Goal: Communication & Community: Answer question/provide support

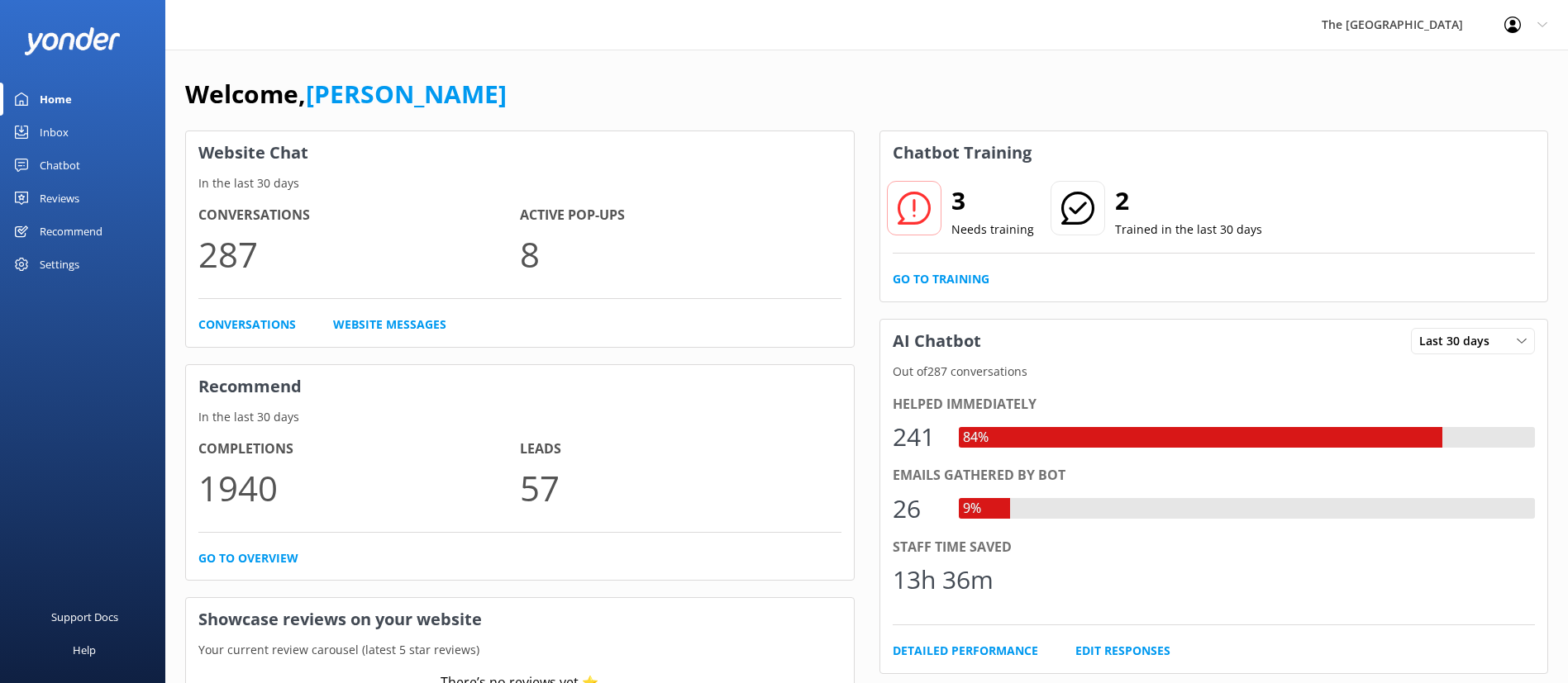
click at [65, 139] on div "Inbox" at bounding box center [54, 131] width 29 height 33
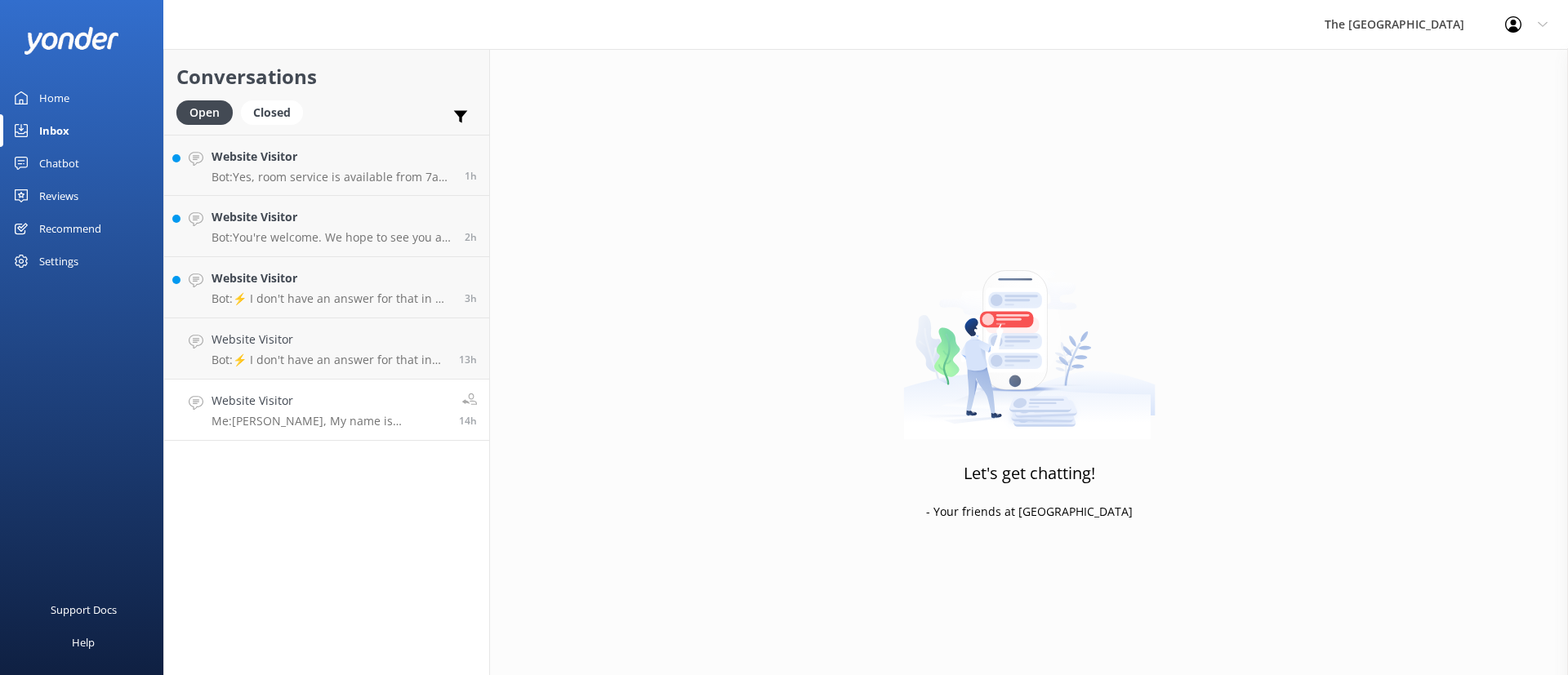
click at [301, 426] on p "Me: [PERSON_NAME], My name is [PERSON_NAME] and I will be more than happy to as…" at bounding box center [329, 421] width 236 height 15
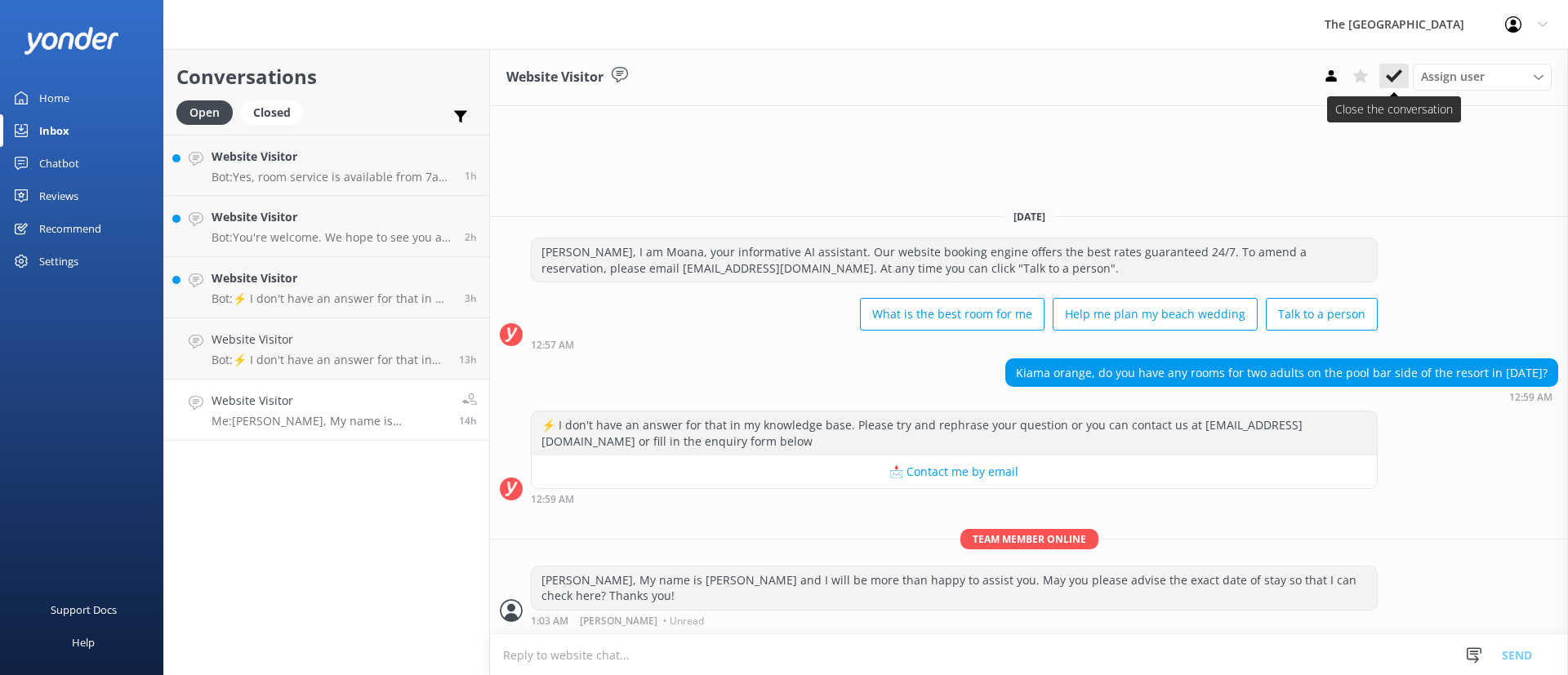
click at [1393, 78] on use at bounding box center [1394, 76] width 17 height 13
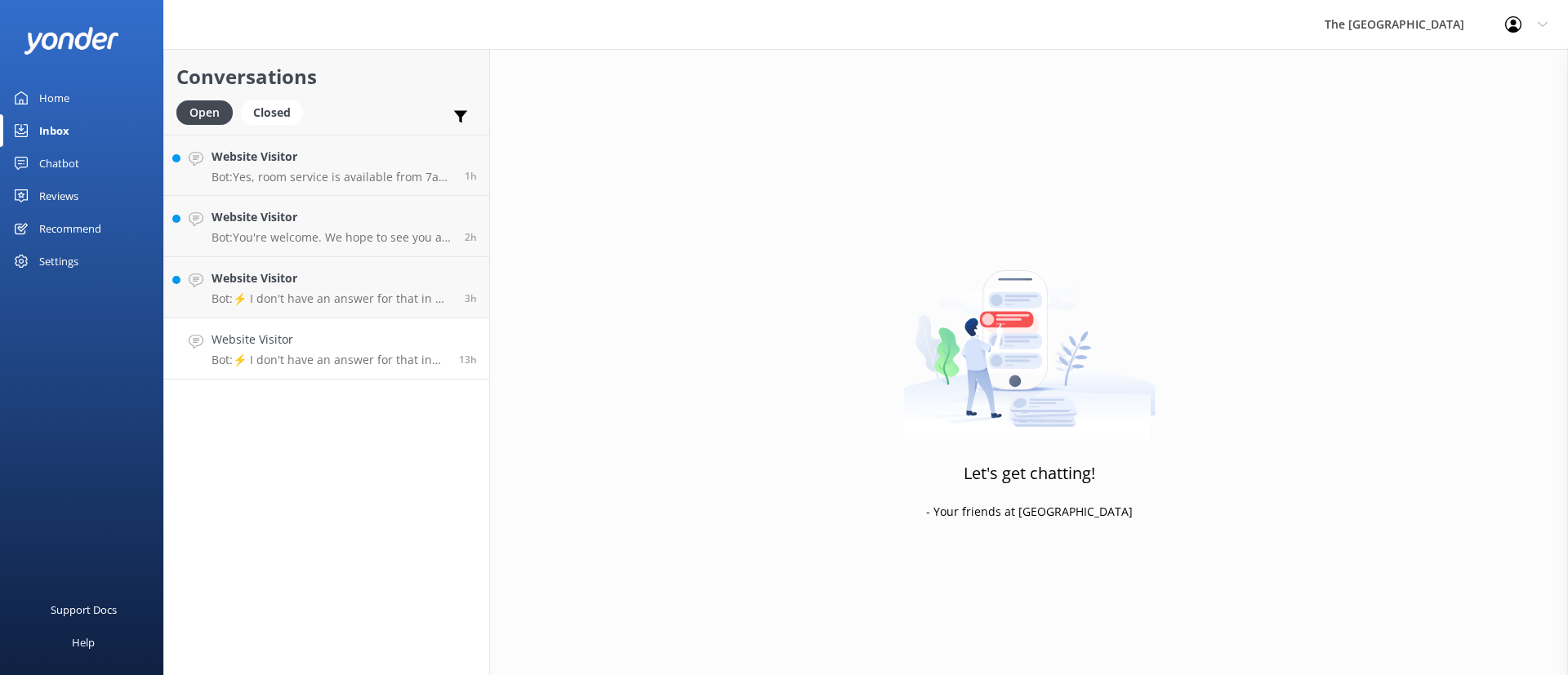
click at [402, 340] on h4 "Website Visitor" at bounding box center [329, 339] width 236 height 18
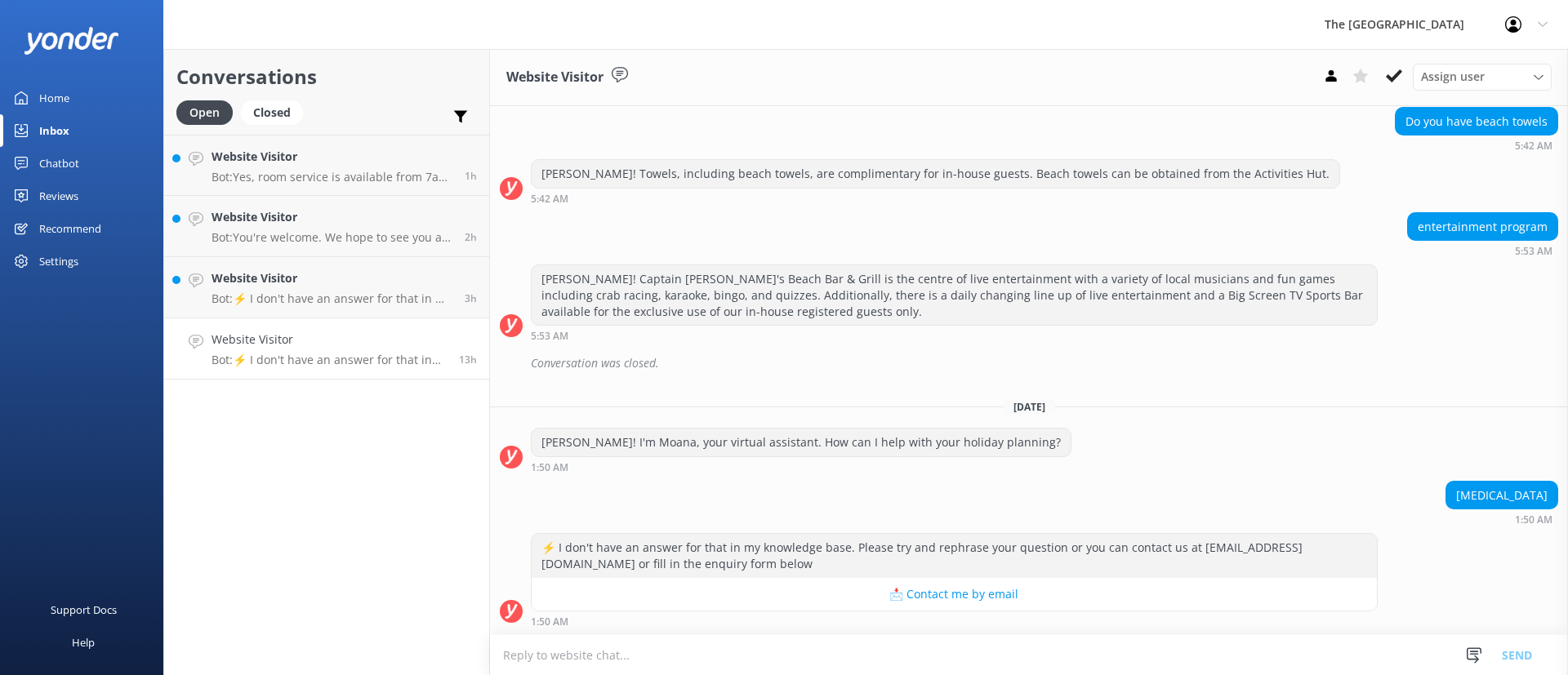
scroll to position [982, 0]
click at [1390, 81] on icon at bounding box center [1394, 76] width 17 height 17
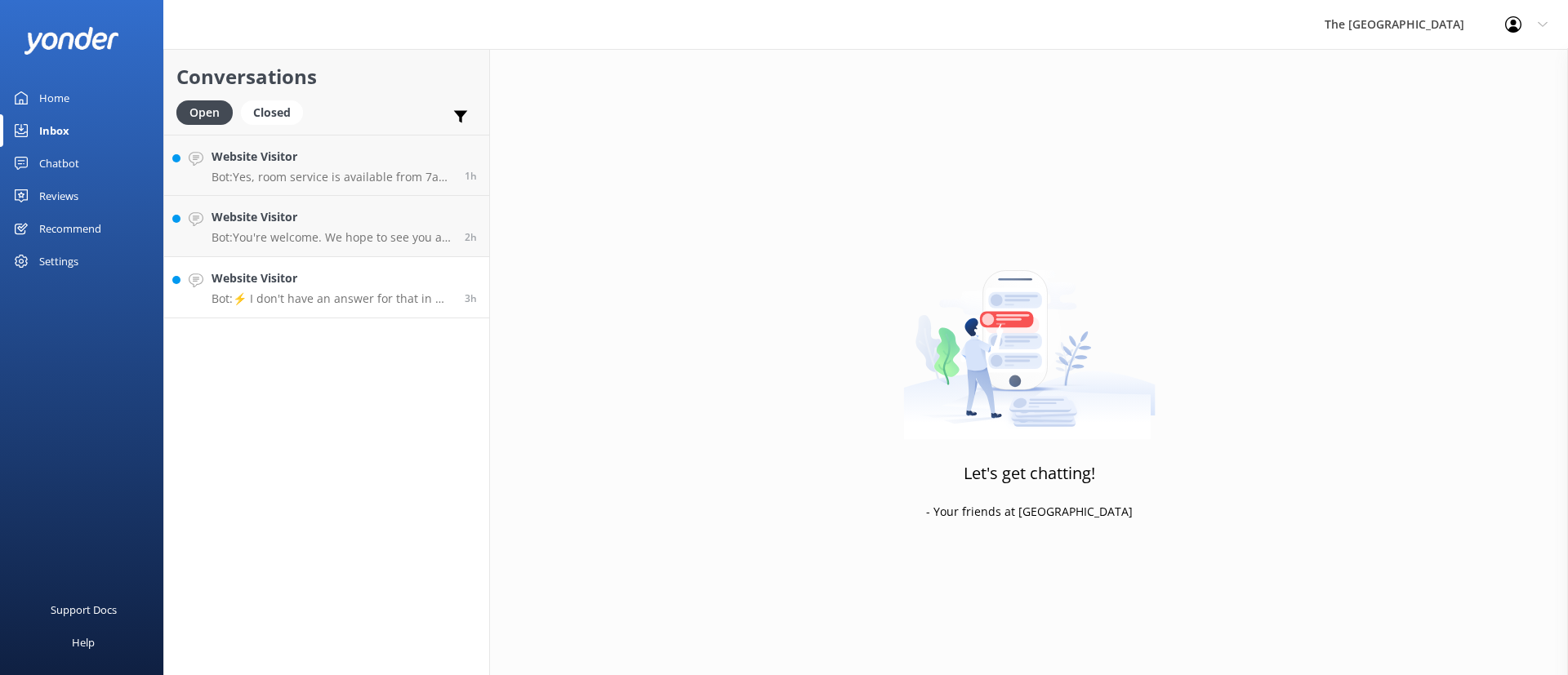
drag, startPoint x: 252, startPoint y: 288, endPoint x: 264, endPoint y: 301, distance: 17.7
click at [253, 288] on div "Website Visitor Bot: ⚡ I don't have an answer for that in my knowledge base. Pl…" at bounding box center [332, 287] width 241 height 36
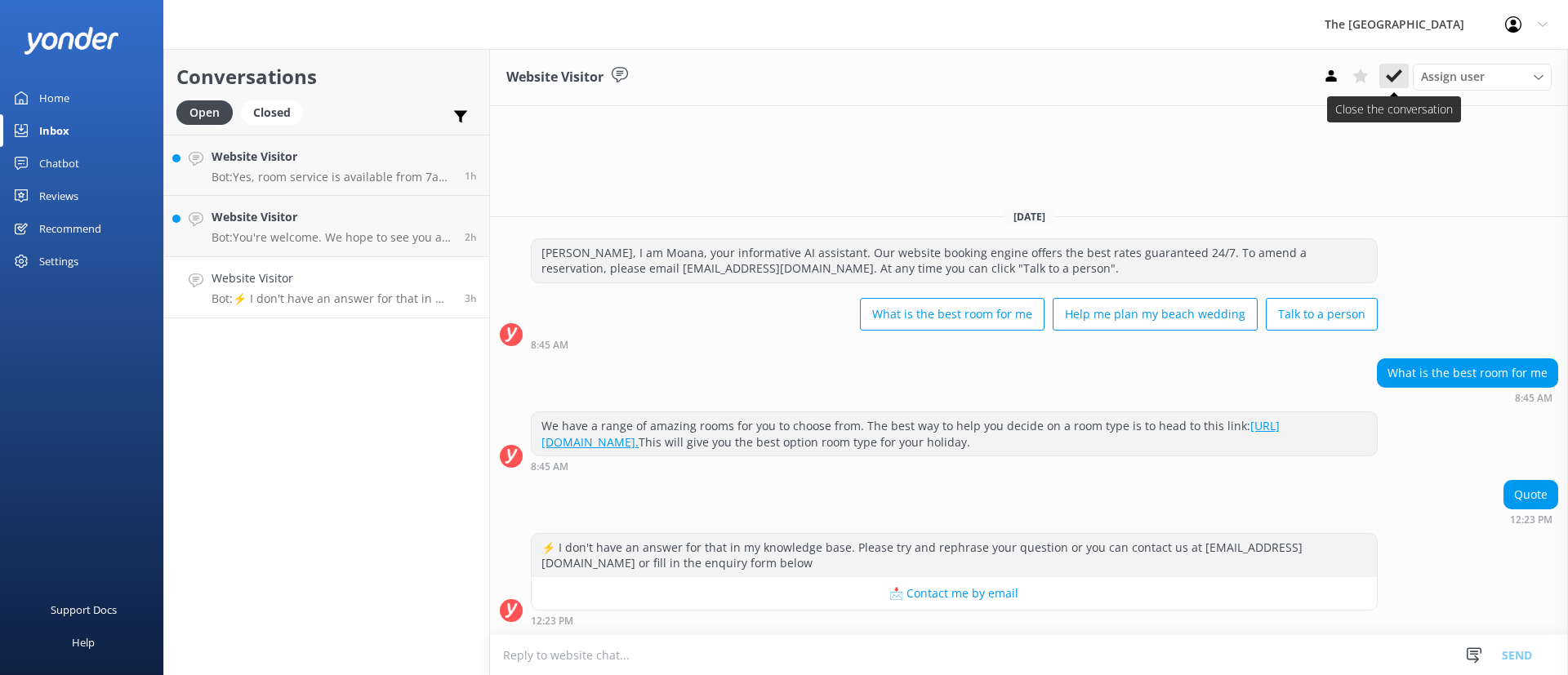
click at [1397, 71] on icon at bounding box center [1394, 76] width 17 height 17
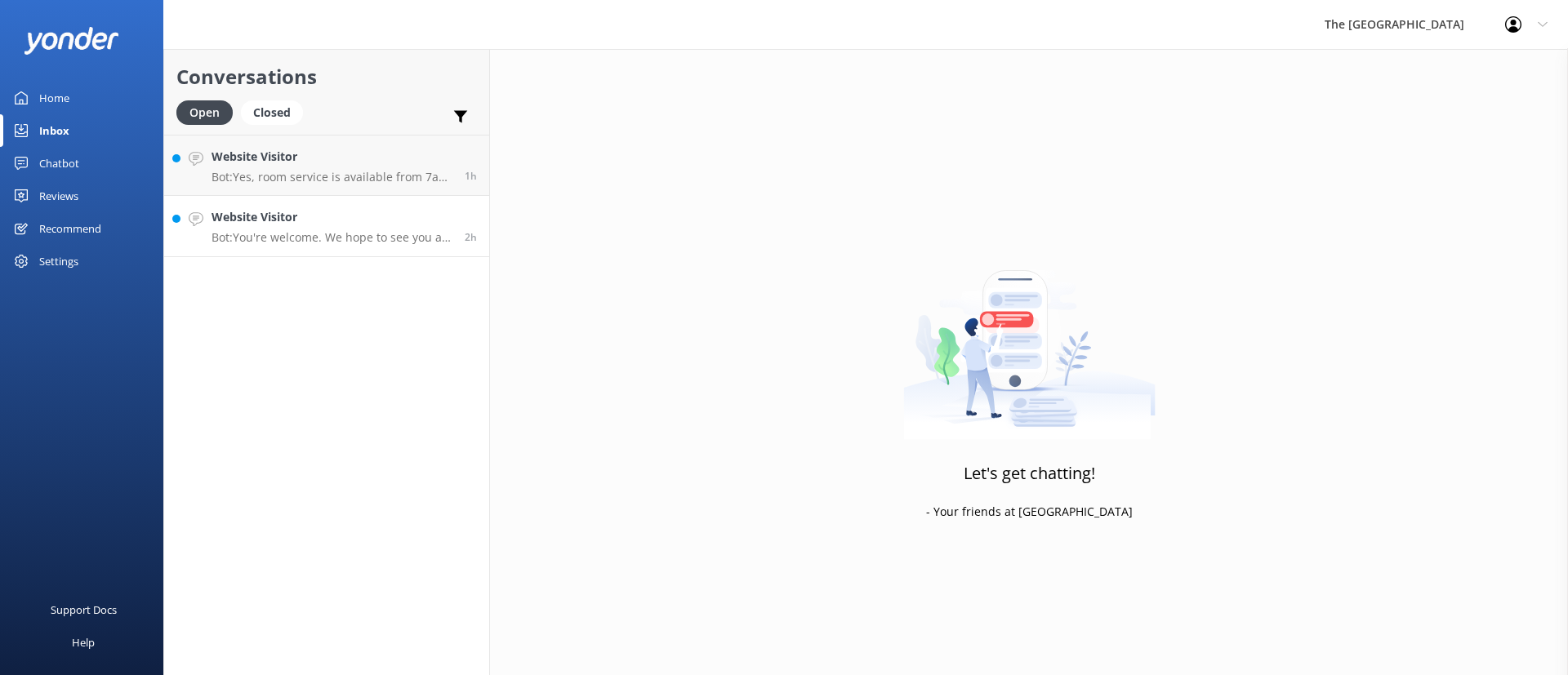
click at [345, 238] on p "Bot: You're welcome. We hope to see you at The [GEOGRAPHIC_DATA] soon!" at bounding box center [332, 237] width 241 height 15
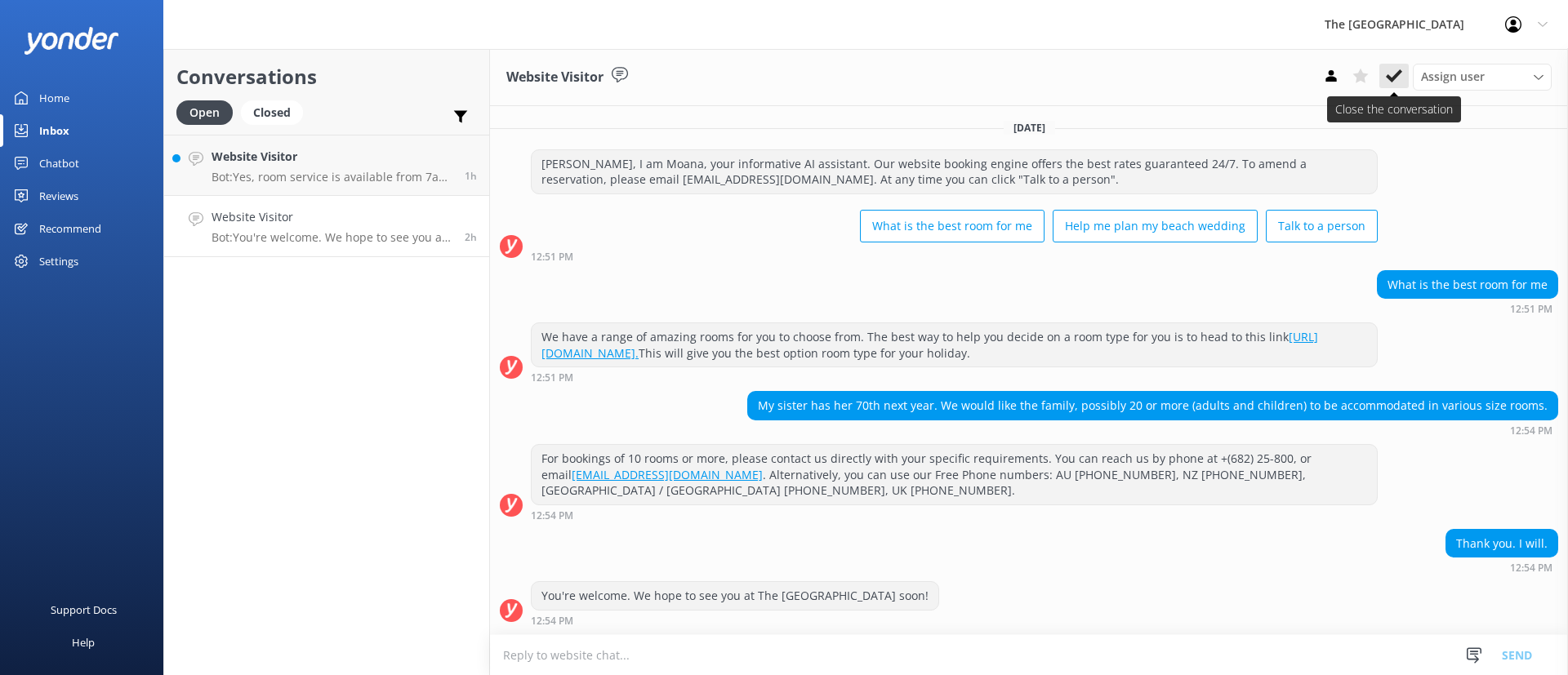
click at [1397, 69] on icon at bounding box center [1394, 76] width 17 height 17
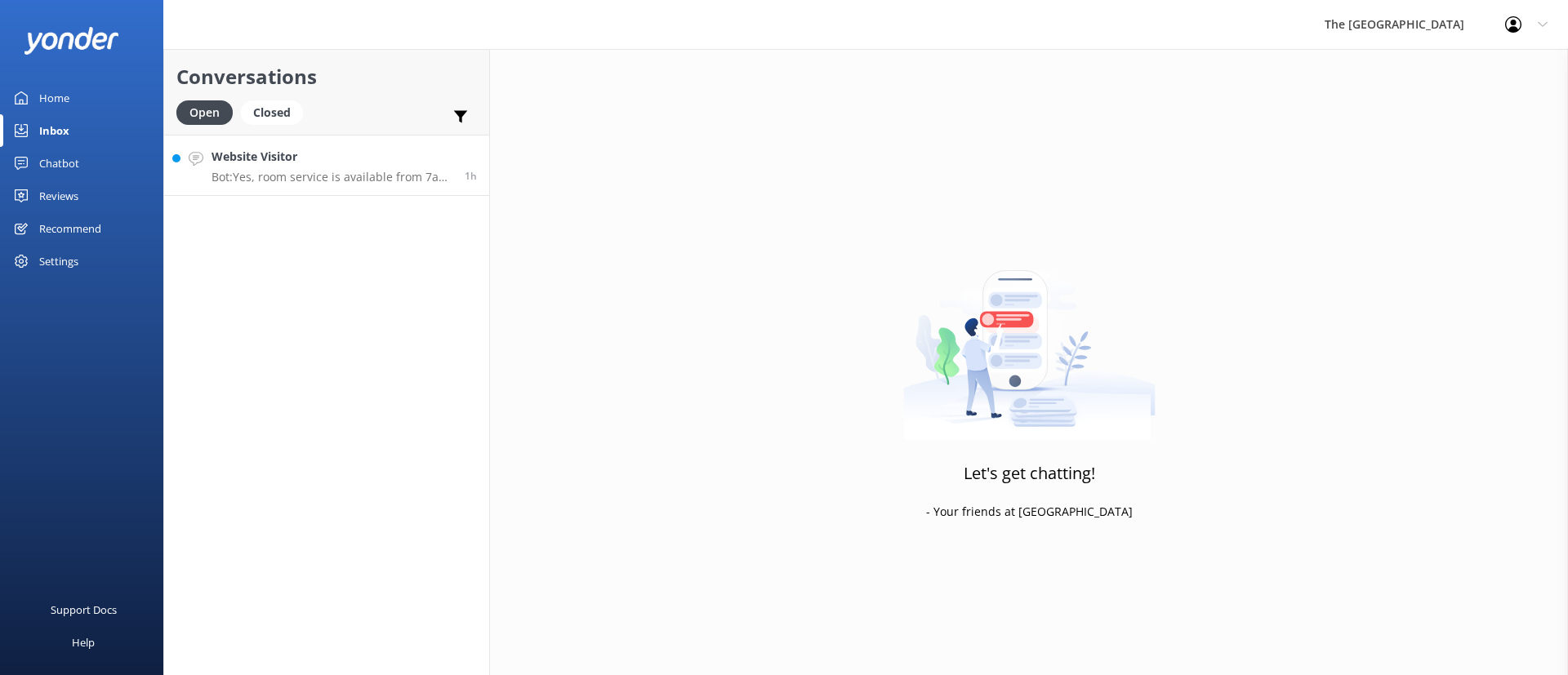
click at [333, 183] on p "Bot: Yes, room service is available from 7am to 9pm daily for the 3-Bedroom Pri…" at bounding box center [332, 177] width 241 height 15
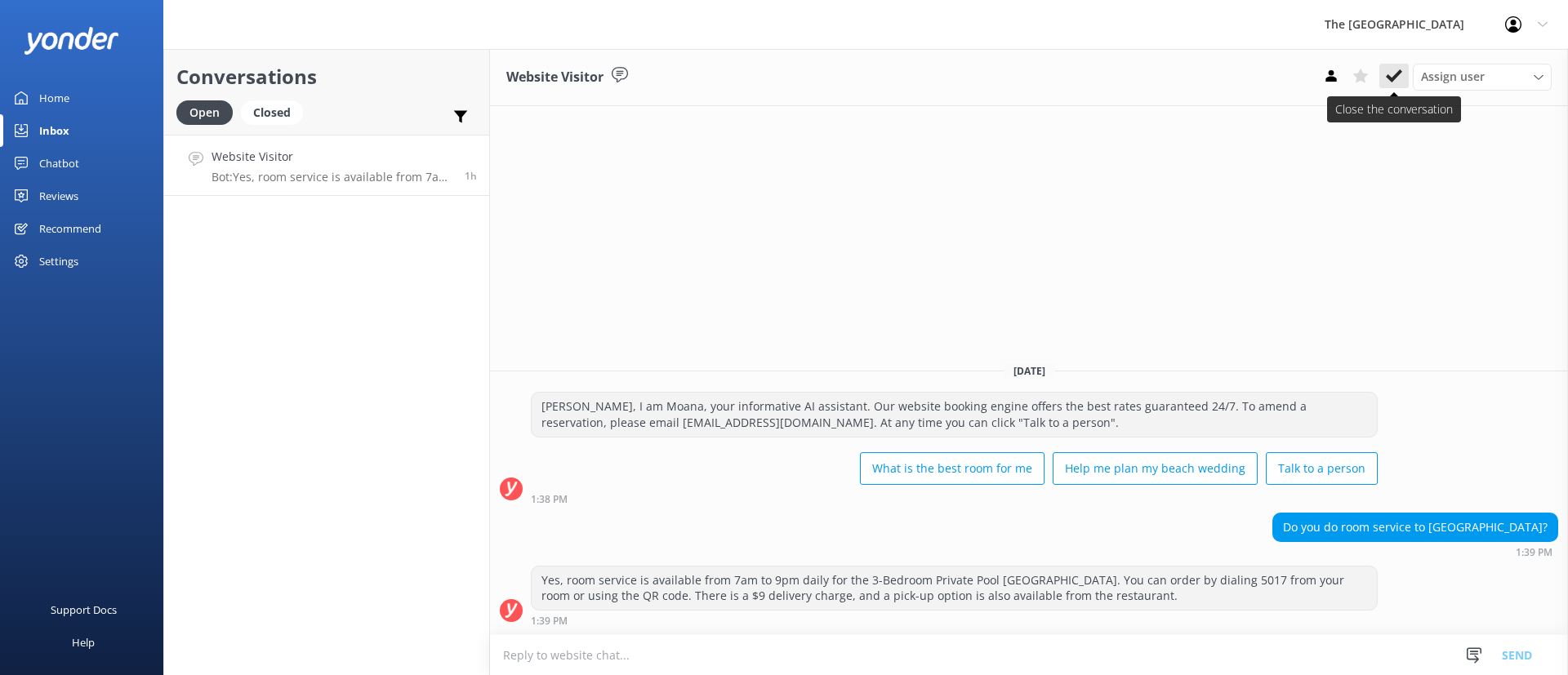
click at [1391, 71] on icon at bounding box center [1394, 76] width 17 height 17
